Goal: Task Accomplishment & Management: Use online tool/utility

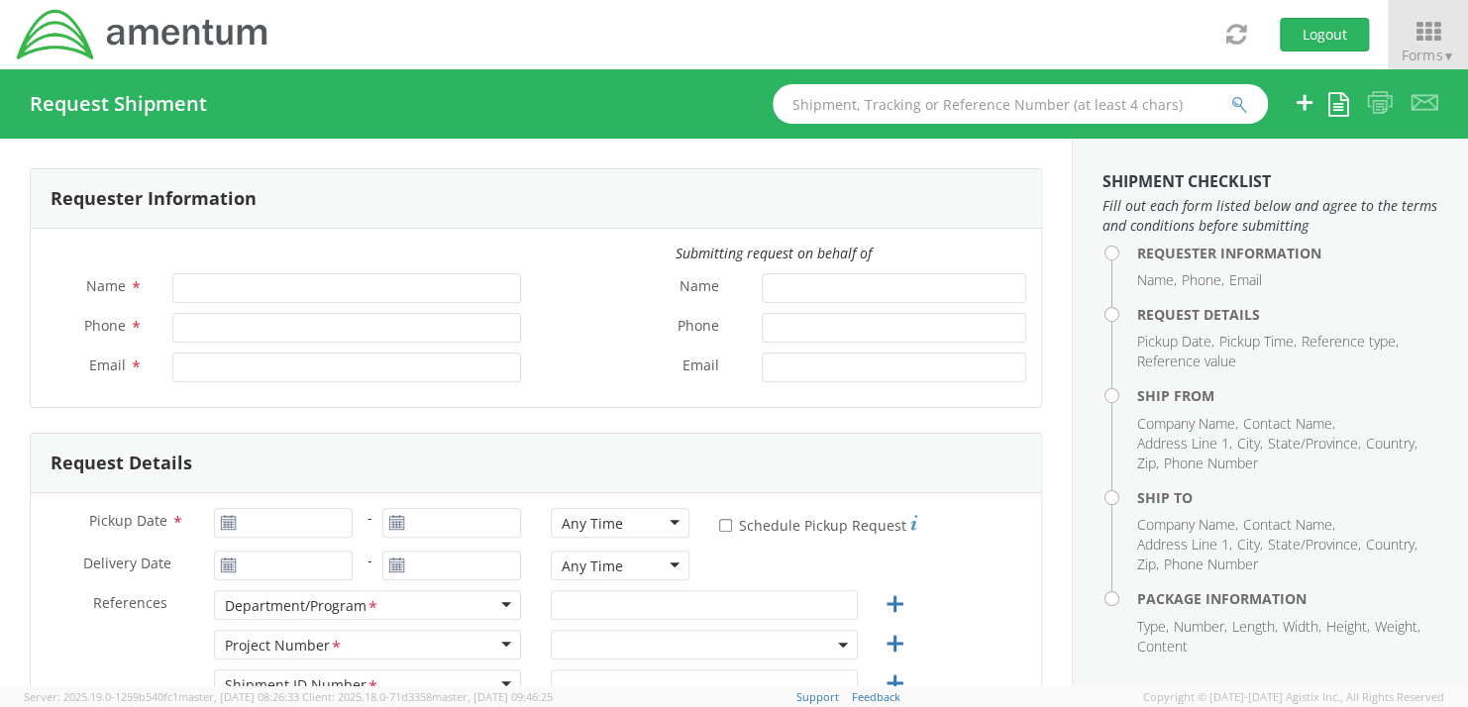
type input "[PERSON_NAME]"
type input "+1-817-647-5013"
type input "rebecca.thorstenson@amentum.com"
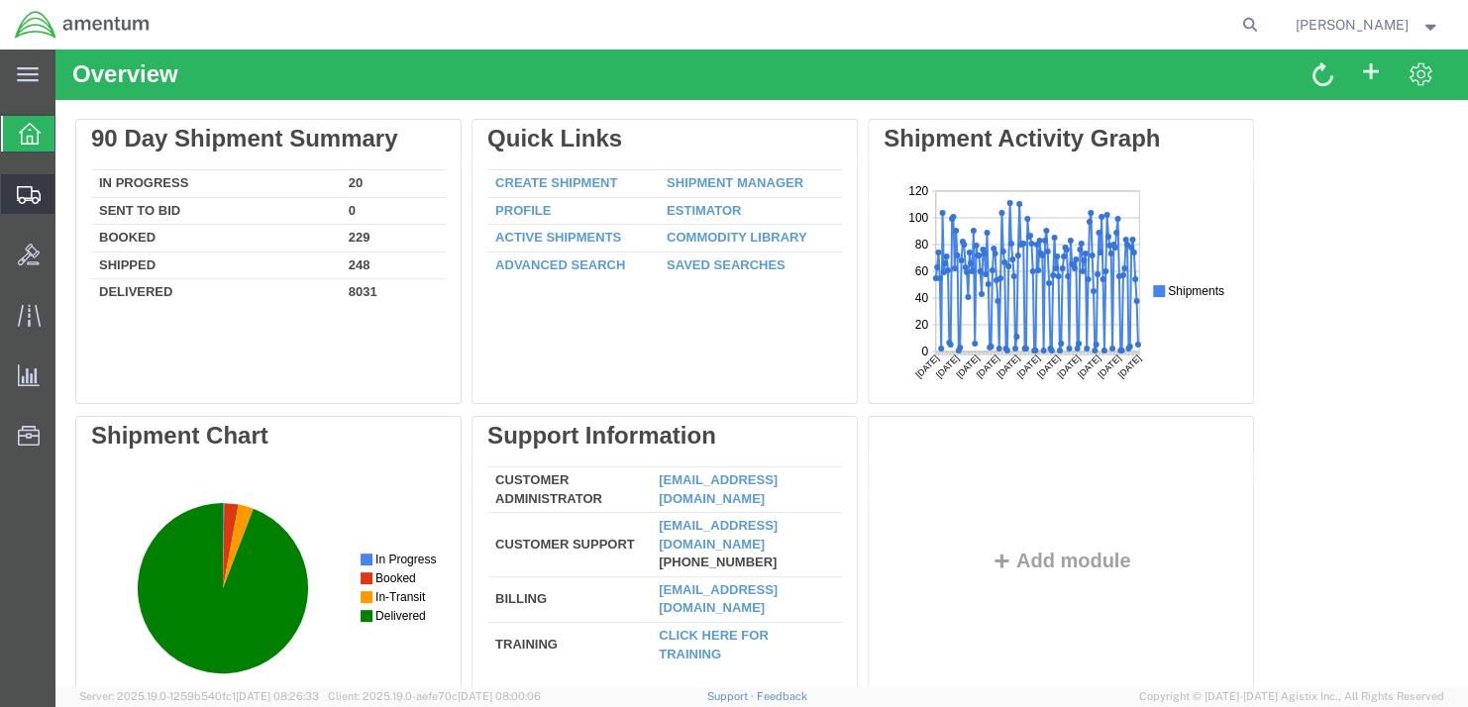
click at [0, 0] on span "Shipment Manager" at bounding box center [0, 0] width 0 height 0
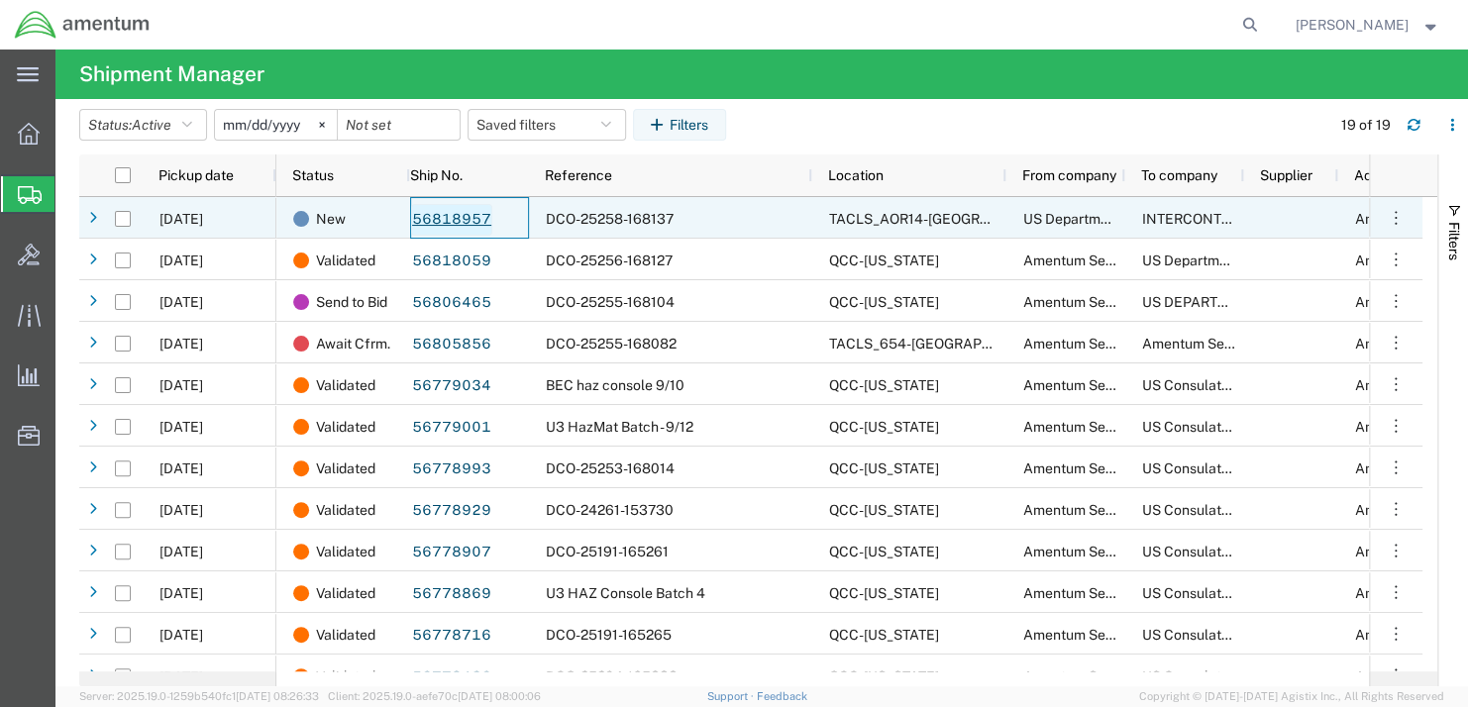
click at [435, 220] on link "56818957" at bounding box center [451, 220] width 81 height 32
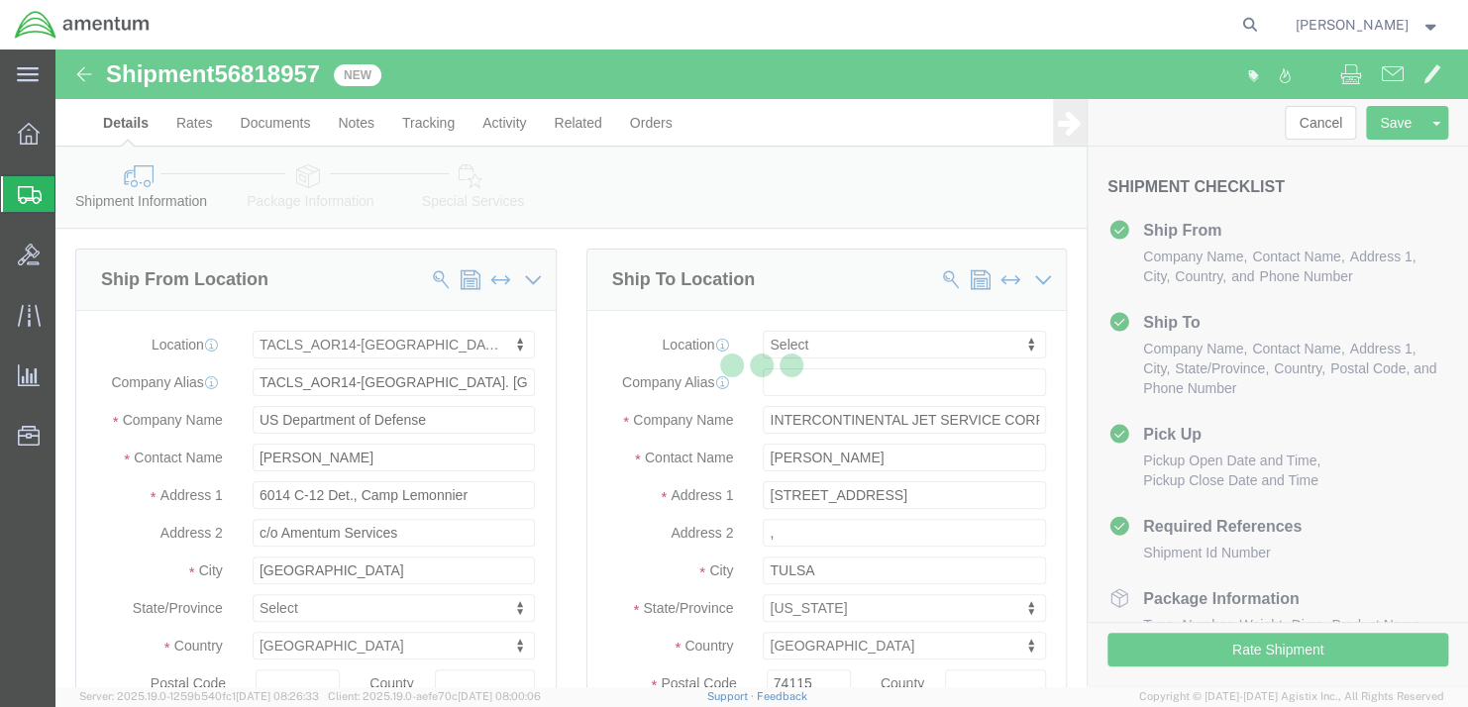
select select "42739"
select select
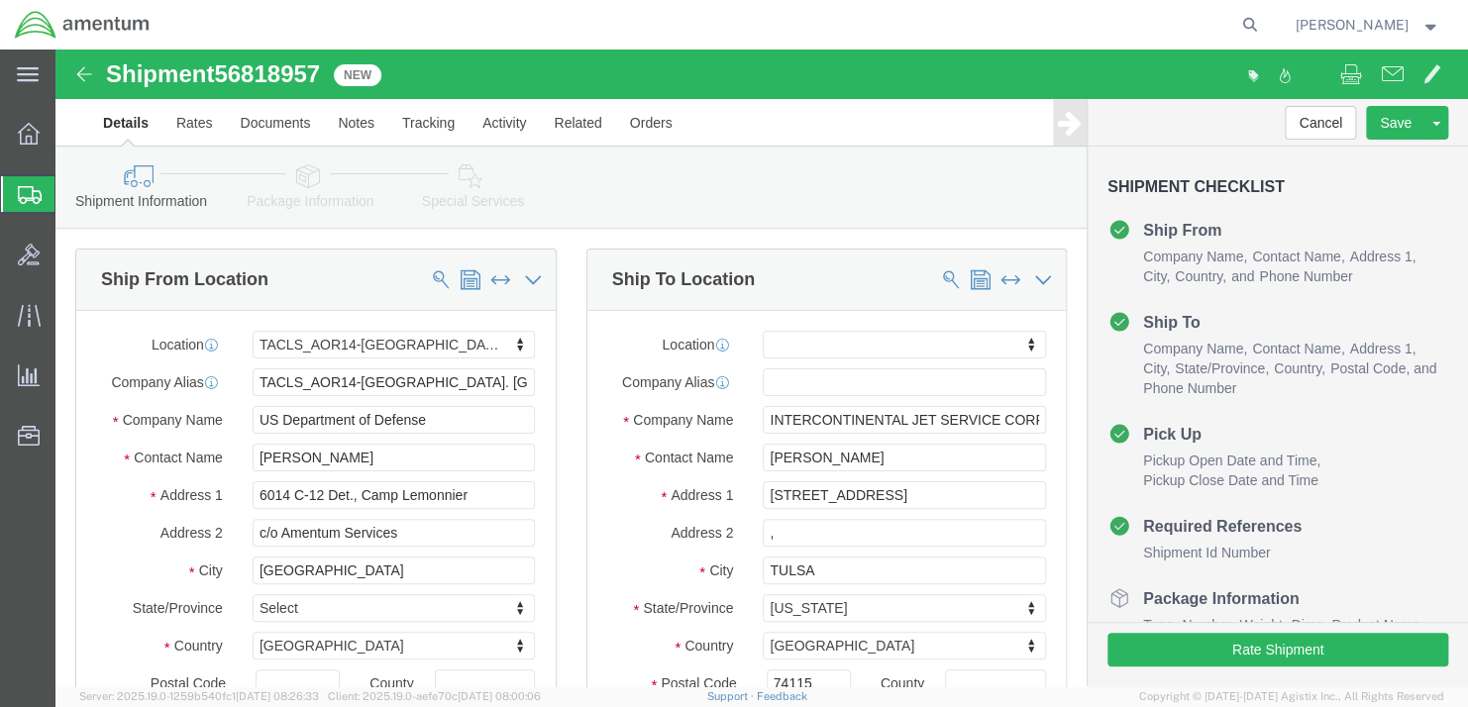
click link "Special Services"
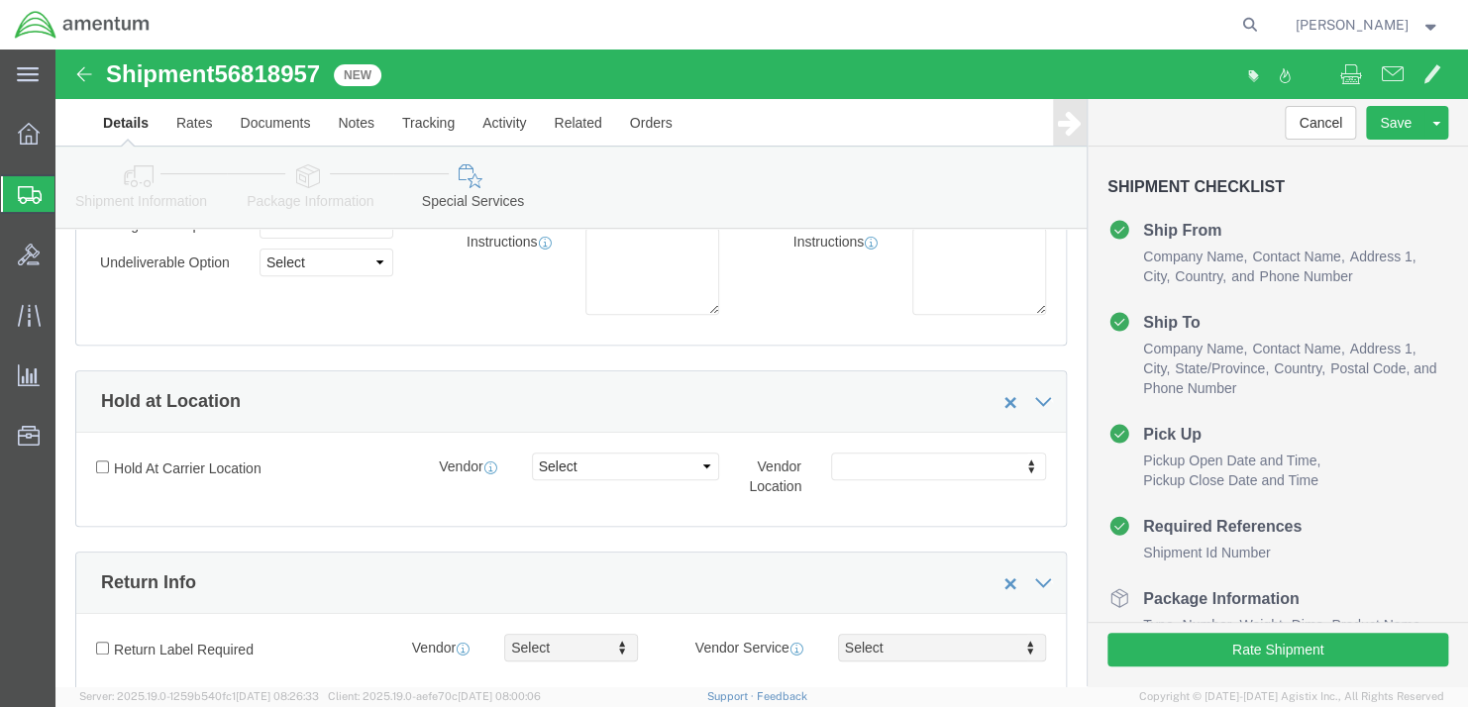
scroll to position [594, 0]
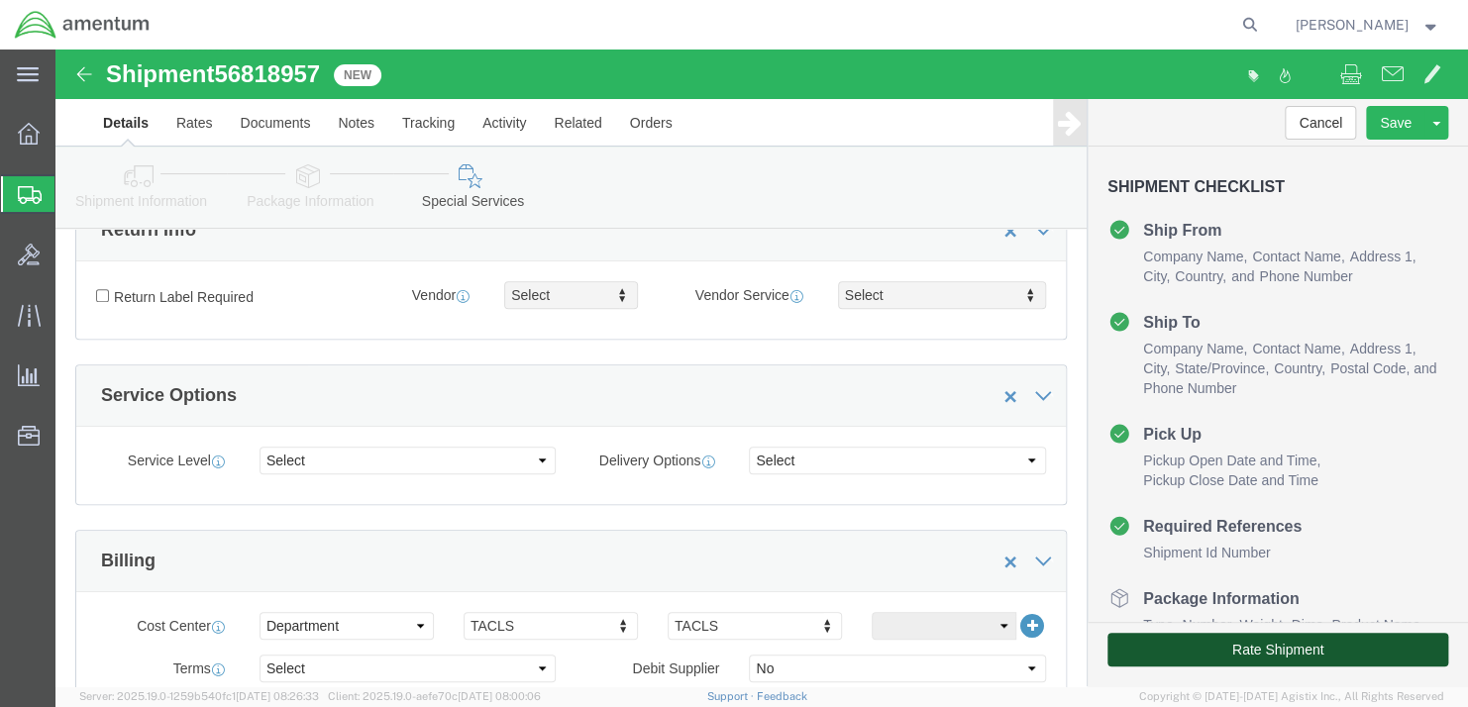
click button "Rate Shipment"
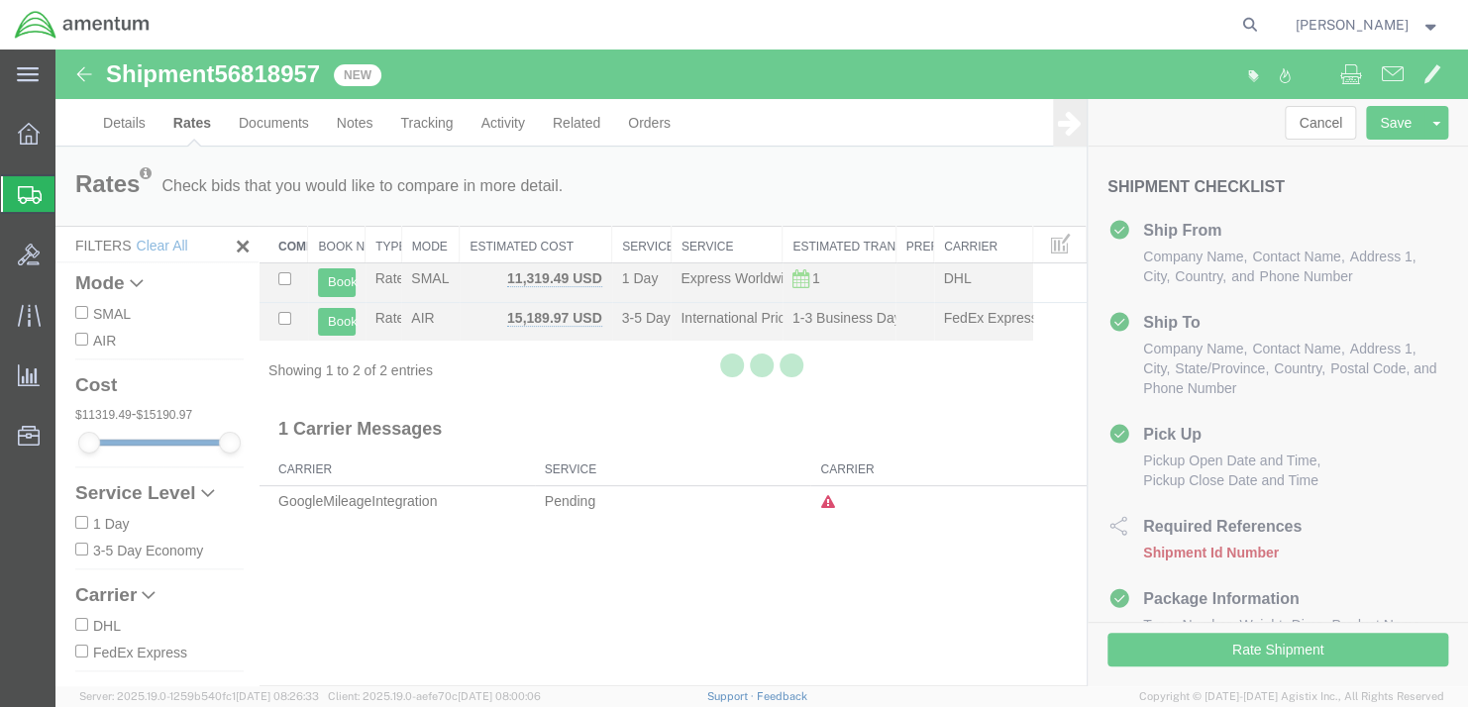
scroll to position [0, 0]
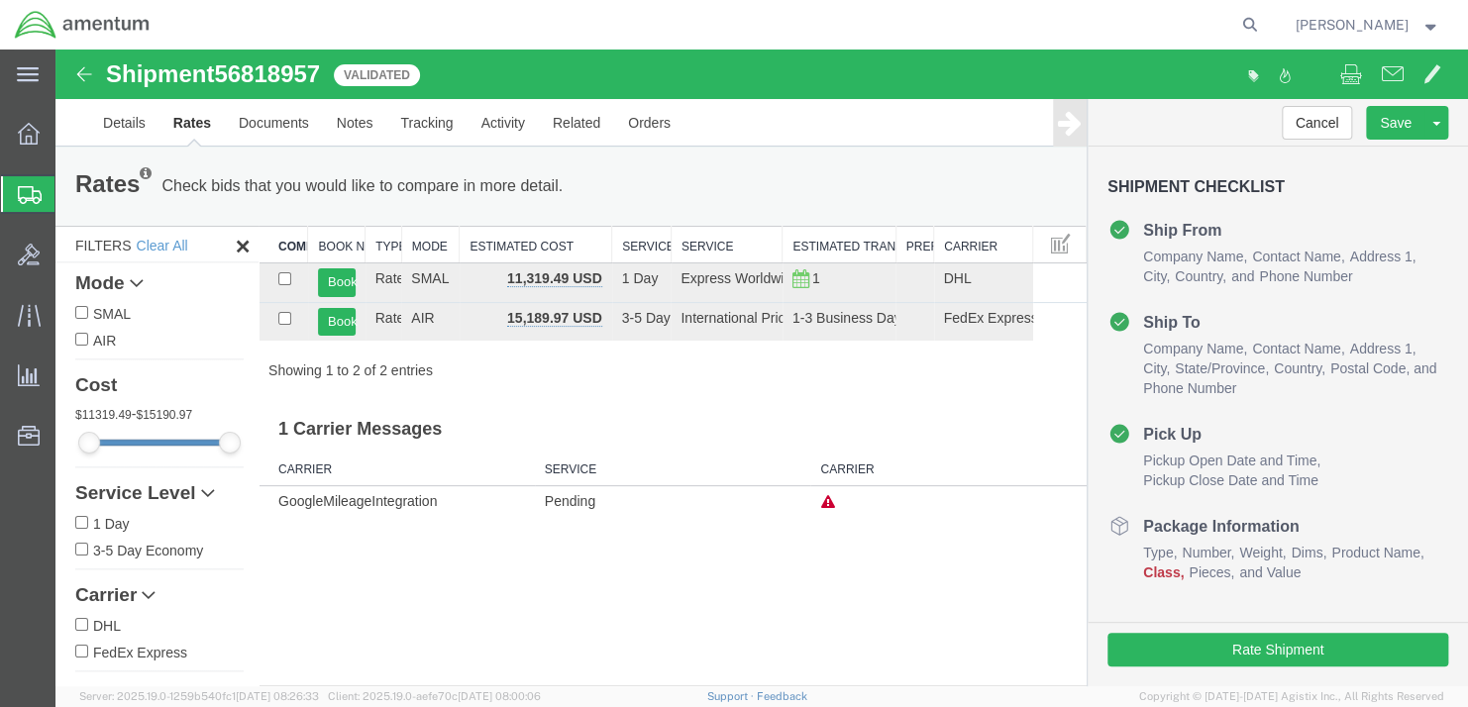
click at [293, 79] on span "56818957" at bounding box center [267, 73] width 106 height 27
copy span "56818957"
